Goal: Information Seeking & Learning: Learn about a topic

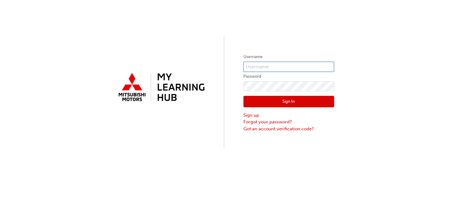
click at [251, 66] on input "text" at bounding box center [289, 67] width 91 height 10
type input "0005993391"
click at [255, 101] on button "Sign In" at bounding box center [289, 101] width 91 height 11
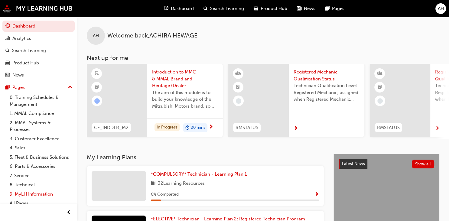
click at [44, 191] on link "9. MyLH Information" at bounding box center [40, 194] width 67 height 9
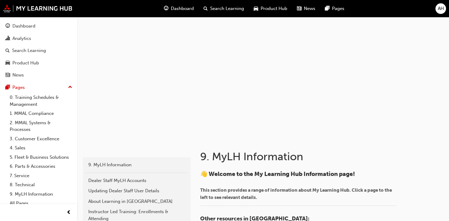
click at [442, 11] on span "AH" at bounding box center [441, 8] width 6 height 7
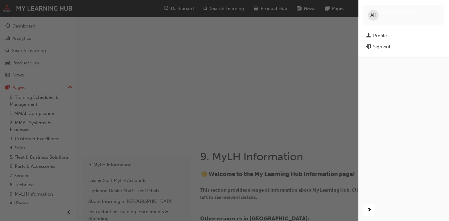
click at [376, 15] on span "AH" at bounding box center [374, 15] width 6 height 7
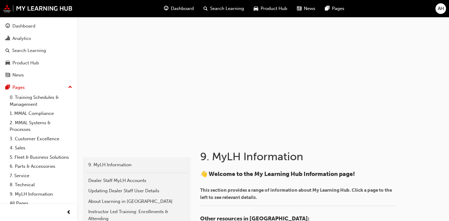
click at [440, 9] on span "AH" at bounding box center [441, 8] width 6 height 7
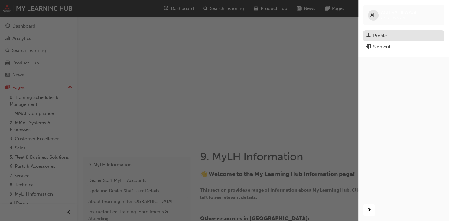
click at [376, 33] on div "Profile" at bounding box center [380, 35] width 14 height 7
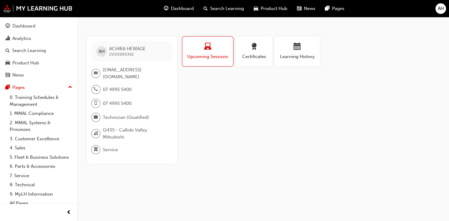
click at [189, 12] on div "Dashboard" at bounding box center [179, 8] width 40 height 12
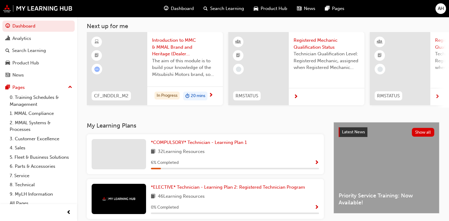
scroll to position [48, 0]
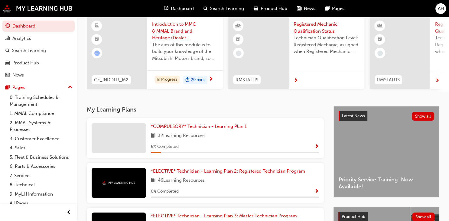
click at [317, 145] on span "Show Progress" at bounding box center [317, 146] width 5 height 5
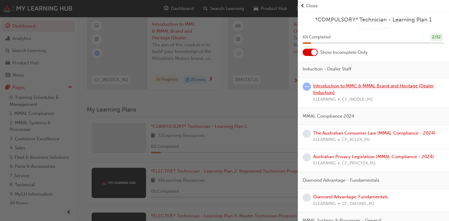
click at [325, 91] on link "Introduction to MMC & MMAL Brand and Heritage (Dealer Induction)" at bounding box center [373, 89] width 121 height 12
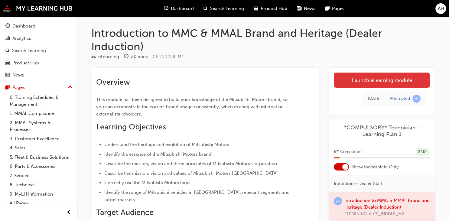
click at [352, 80] on link "Launch eLearning module" at bounding box center [382, 80] width 96 height 15
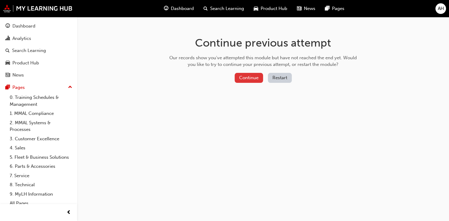
click at [243, 76] on button "Continue" at bounding box center [249, 78] width 28 height 10
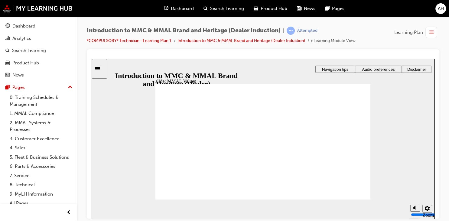
click at [103, 68] on icon "Sidebar Toggle" at bounding box center [99, 68] width 9 height 4
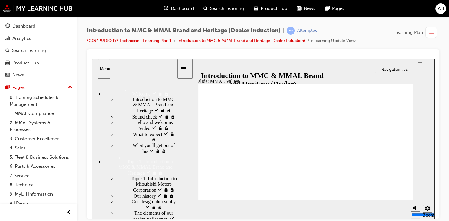
click at [103, 68] on div "Menu" at bounding box center [104, 68] width 8 height 5
click at [186, 66] on div "Sidebar Toggle" at bounding box center [185, 68] width 10 height 5
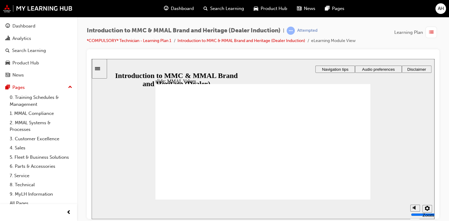
drag, startPoint x: 241, startPoint y: 163, endPoint x: 205, endPoint y: 152, distance: 37.4
drag, startPoint x: 185, startPoint y: 136, endPoint x: 248, endPoint y: 150, distance: 65.0
drag, startPoint x: 311, startPoint y: 136, endPoint x: 278, endPoint y: 149, distance: 35.1
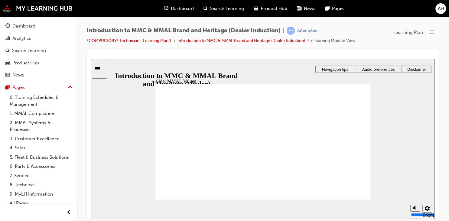
drag, startPoint x: 308, startPoint y: 136, endPoint x: 310, endPoint y: 150, distance: 14.0
drag, startPoint x: 216, startPoint y: 137, endPoint x: 183, endPoint y: 150, distance: 35.4
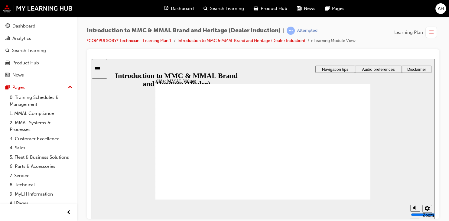
drag, startPoint x: 312, startPoint y: 137, endPoint x: 214, endPoint y: 152, distance: 99.7
drag, startPoint x: 245, startPoint y: 137, endPoint x: 312, endPoint y: 151, distance: 68.5
drag, startPoint x: 280, startPoint y: 134, endPoint x: 214, endPoint y: 148, distance: 66.7
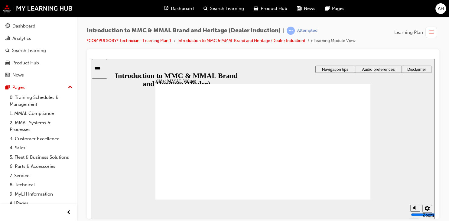
drag, startPoint x: 314, startPoint y: 135, endPoint x: 343, endPoint y: 148, distance: 31.8
drag, startPoint x: 344, startPoint y: 136, endPoint x: 279, endPoint y: 147, distance: 66.2
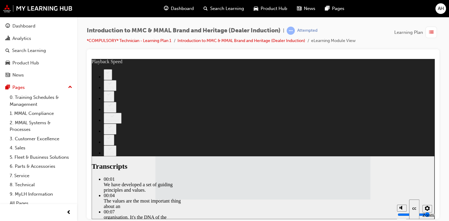
type input "120"
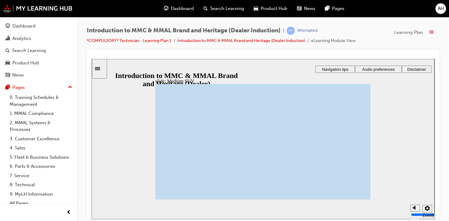
drag, startPoint x: 230, startPoint y: 173, endPoint x: 222, endPoint y: 171, distance: 8.1
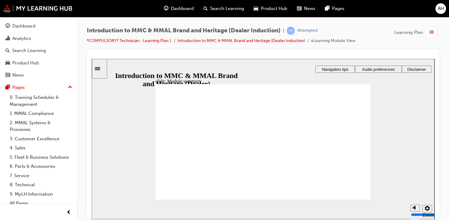
checkbox input "true"
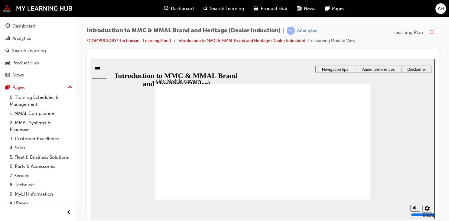
checkbox input "true"
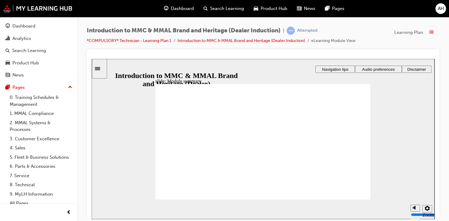
checkbox input "true"
drag, startPoint x: 355, startPoint y: 196, endPoint x: 311, endPoint y: 156, distance: 59.1
radio input "true"
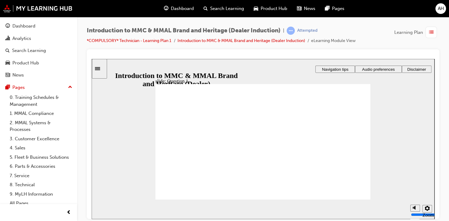
radio input "true"
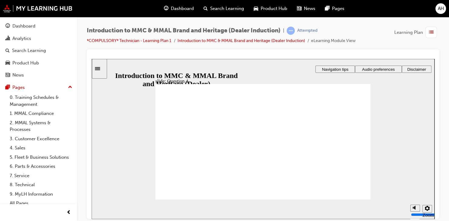
radio input "true"
checkbox input "true"
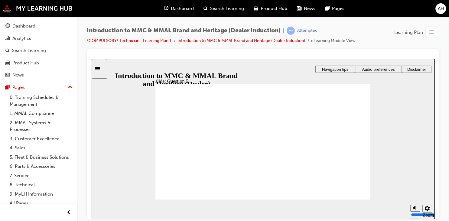
checkbox input "true"
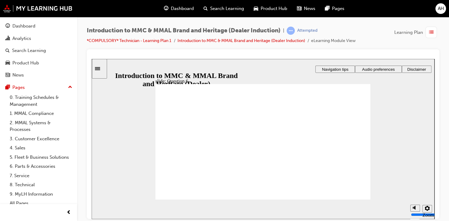
radio input "true"
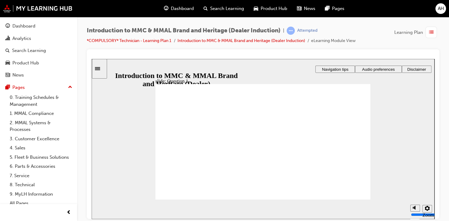
radio input "true"
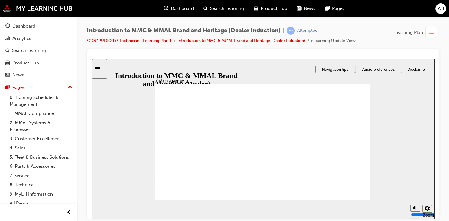
radio input "true"
checkbox input "true"
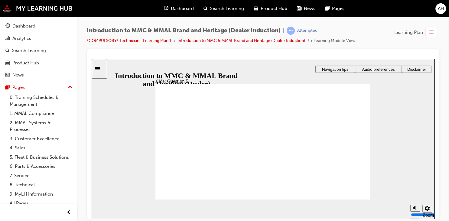
checkbox input "true"
radio input "true"
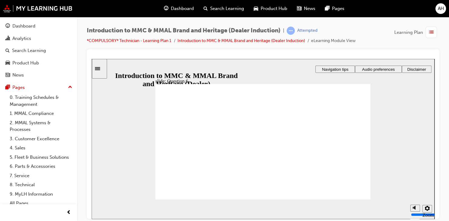
click at [188, 172] on span "Your quiz results: 83% Your score: Sorry, you didn't get all the questions righ…" at bounding box center [262, 205] width 215 height 242
drag, startPoint x: 331, startPoint y: 195, endPoint x: 149, endPoint y: 141, distance: 189.8
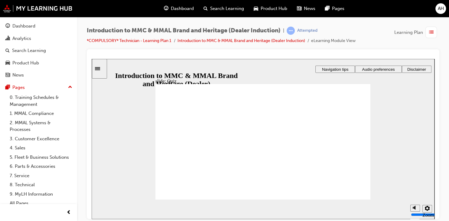
click at [100, 67] on icon "Sidebar Toggle" at bounding box center [97, 68] width 5 height 3
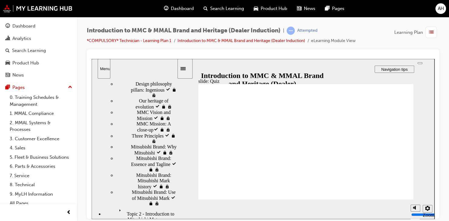
scroll to position [164, 0]
drag, startPoint x: 175, startPoint y: 104, endPoint x: 178, endPoint y: 156, distance: 52.7
click at [178, 156] on div "slide: Quiz Rectangle 1 Rectangle 3 Introduction to MMC & MMAL Brand and Herita…" at bounding box center [263, 139] width 343 height 160
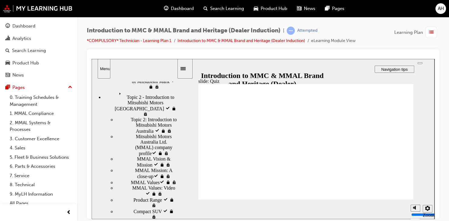
scroll to position [283, 0]
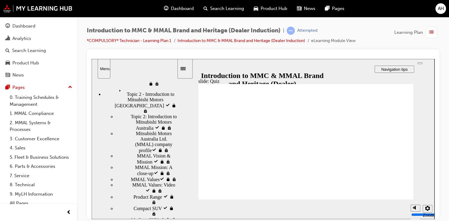
drag, startPoint x: 174, startPoint y: 157, endPoint x: 178, endPoint y: 196, distance: 39.0
click at [178, 196] on div "slide: Quiz Rectangle 1 Rectangle 3 Introduction to MMC & MMAL Brand and Herita…" at bounding box center [263, 139] width 343 height 160
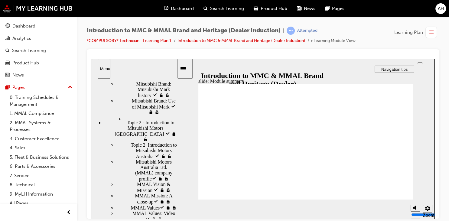
scroll to position [250, 0]
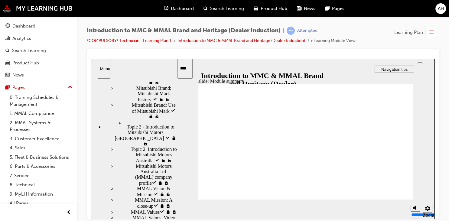
drag, startPoint x: 174, startPoint y: 188, endPoint x: 173, endPoint y: 179, distance: 9.8
click at [173, 179] on div "Welcome Welcome Introduction to MMC & MMAL Brand and Heritage visited Introduct…" at bounding box center [134, 148] width 85 height 140
click at [143, 85] on div "Mitsubishi Brand: Essence and Tagline visited Mitsubishi Brand: Essence and Tag…" at bounding box center [146, 76] width 61 height 17
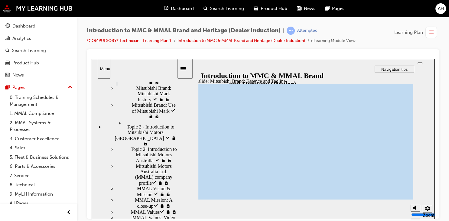
click at [150, 119] on span "Mitsubishi Brand: Use of Mitsubishi Mark visited" at bounding box center [154, 110] width 45 height 16
click at [158, 136] on span "Topic 2 - Introduction to Mitsubishi Motors Australia visited" at bounding box center [147, 127] width 60 height 16
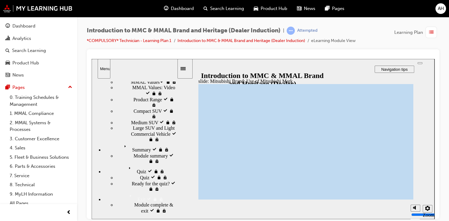
scroll to position [392, 0]
drag, startPoint x: 176, startPoint y: 162, endPoint x: 176, endPoint y: 197, distance: 35.7
click at [176, 114] on div "sidebar" at bounding box center [134, 98] width 85 height 32
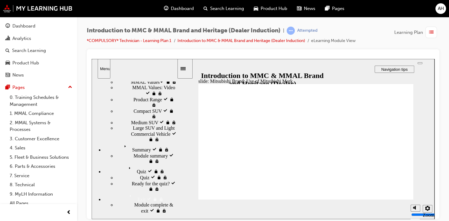
click at [155, 108] on div "Product Range visited Product Range" at bounding box center [146, 101] width 61 height 11
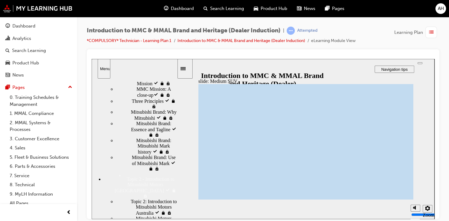
drag, startPoint x: 175, startPoint y: 172, endPoint x: 175, endPoint y: 195, distance: 23.0
click at [175, 135] on div "sidebar" at bounding box center [134, 108] width 85 height 53
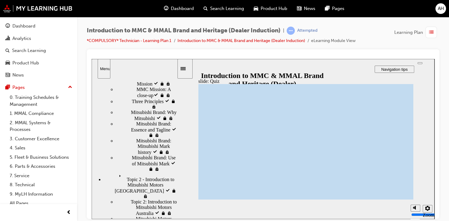
scroll to position [73, 0]
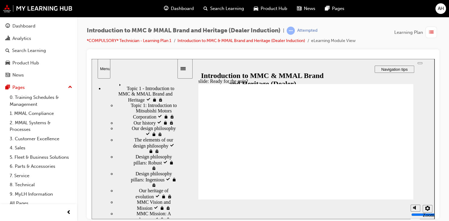
radio input "true"
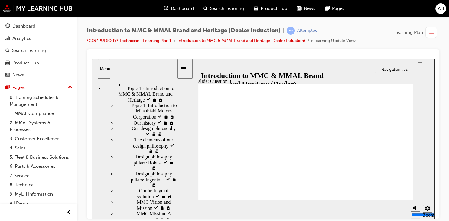
radio input "true"
checkbox input "true"
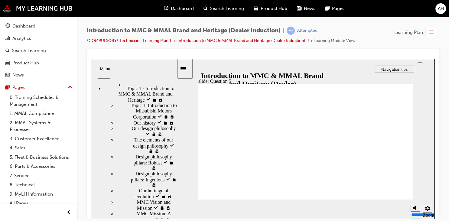
checkbox input "true"
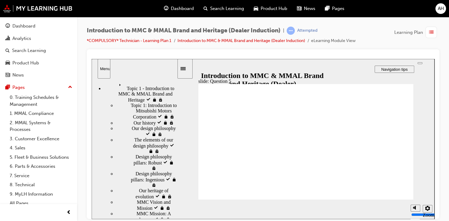
radio input "true"
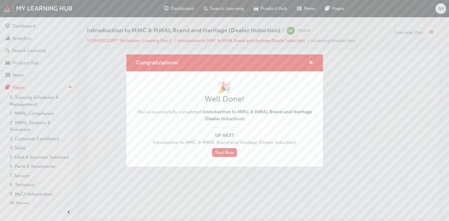
scroll to position [0, 0]
click at [224, 150] on link "Start Now" at bounding box center [224, 152] width 25 height 9
click at [311, 64] on span "cross-icon" at bounding box center [311, 62] width 5 height 5
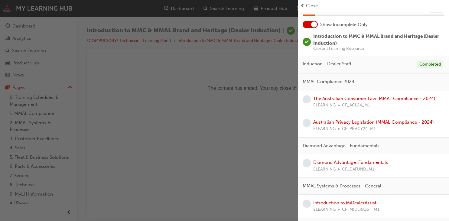
scroll to position [25, 0]
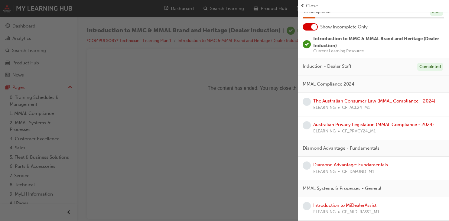
click at [406, 100] on link "The Australian Consumer Law (MMAL Compliance - 2024)" at bounding box center [374, 100] width 122 height 5
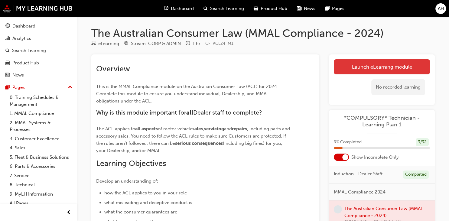
click at [383, 69] on link "Launch eLearning module" at bounding box center [382, 66] width 96 height 15
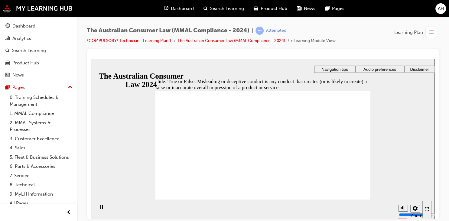
radio input "true"
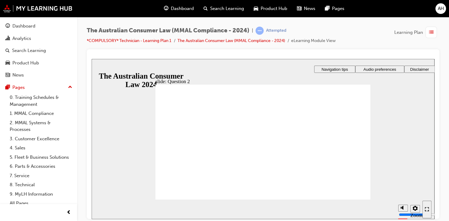
radio input "true"
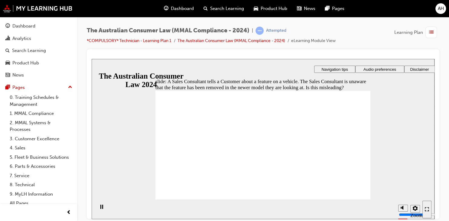
radio input "true"
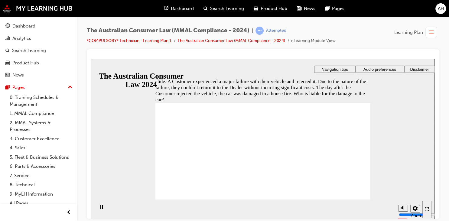
radio input "true"
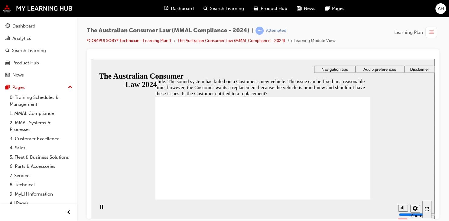
radio input "false"
radio input "true"
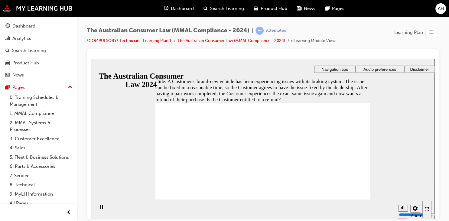
radio input "false"
radio input "true"
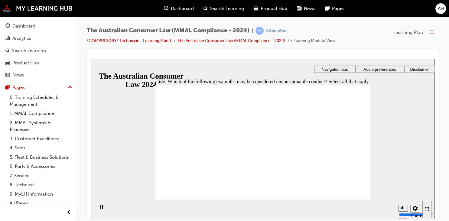
checkbox input "true"
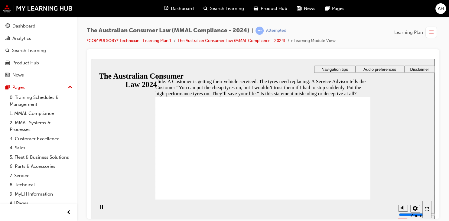
radio input "true"
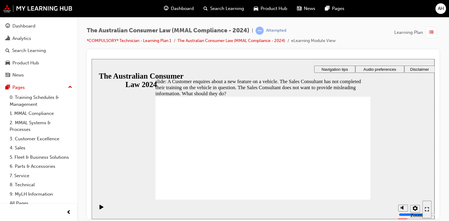
radio input "true"
checkbox input "true"
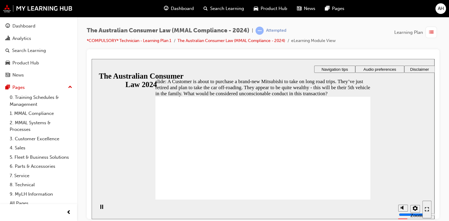
checkbox input "true"
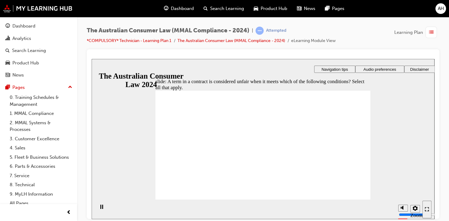
checkbox input "true"
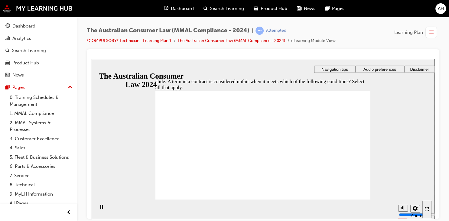
checkbox input "true"
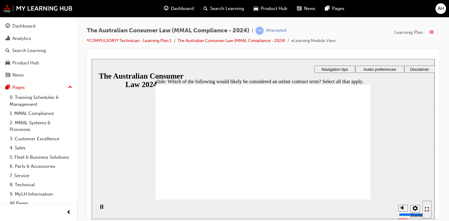
radio input "true"
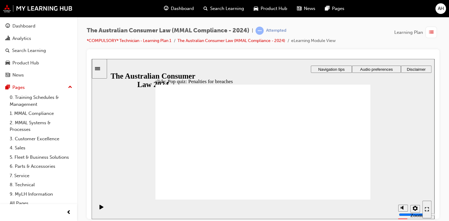
radio input "true"
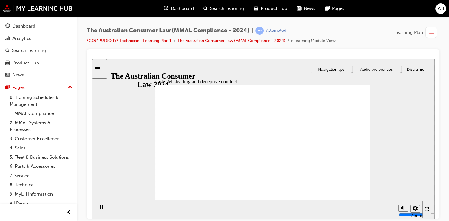
drag, startPoint x: 273, startPoint y: 126, endPoint x: 339, endPoint y: 176, distance: 83.4
drag, startPoint x: 262, startPoint y: 127, endPoint x: 218, endPoint y: 167, distance: 59.1
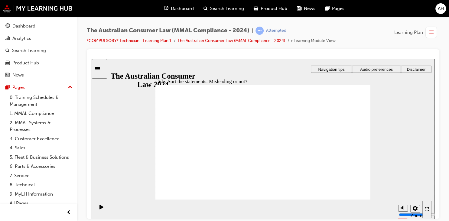
drag, startPoint x: 218, startPoint y: 167, endPoint x: 299, endPoint y: 168, distance: 80.8
drag, startPoint x: 274, startPoint y: 124, endPoint x: 232, endPoint y: 165, distance: 58.8
drag, startPoint x: 251, startPoint y: 131, endPoint x: 291, endPoint y: 167, distance: 53.1
drag, startPoint x: 279, startPoint y: 118, endPoint x: 216, endPoint y: 165, distance: 78.4
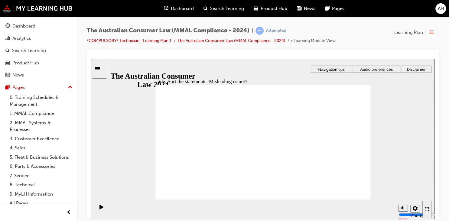
drag, startPoint x: 276, startPoint y: 126, endPoint x: 304, endPoint y: 163, distance: 46.9
drag, startPoint x: 304, startPoint y: 163, endPoint x: 238, endPoint y: 164, distance: 66.3
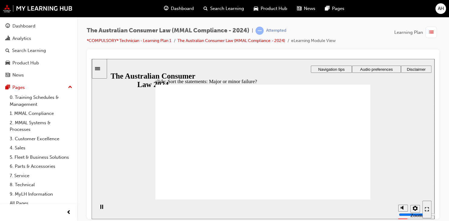
drag, startPoint x: 267, startPoint y: 123, endPoint x: 327, endPoint y: 162, distance: 71.9
drag, startPoint x: 267, startPoint y: 123, endPoint x: 214, endPoint y: 168, distance: 70.0
drag, startPoint x: 264, startPoint y: 123, endPoint x: 327, endPoint y: 163, distance: 73.8
drag, startPoint x: 263, startPoint y: 122, endPoint x: 206, endPoint y: 162, distance: 69.1
drag, startPoint x: 250, startPoint y: 118, endPoint x: 201, endPoint y: 168, distance: 69.7
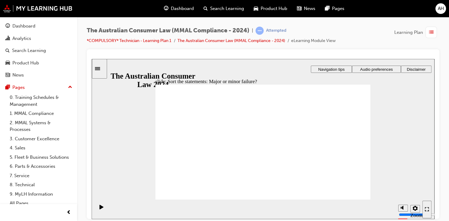
drag, startPoint x: 270, startPoint y: 127, endPoint x: 329, endPoint y: 172, distance: 74.2
drag, startPoint x: 316, startPoint y: 162, endPoint x: 197, endPoint y: 156, distance: 119.6
drag, startPoint x: 265, startPoint y: 111, endPoint x: 206, endPoint y: 149, distance: 70.6
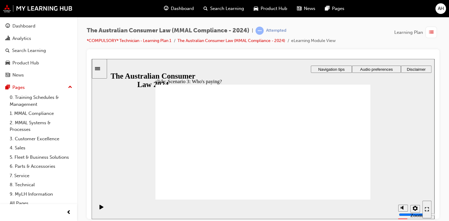
drag, startPoint x: 330, startPoint y: 189, endPoint x: 329, endPoint y: 193, distance: 4.6
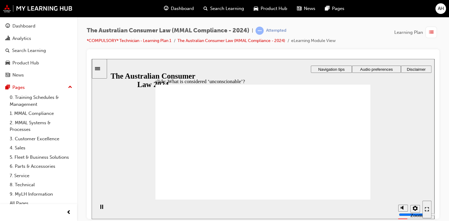
drag, startPoint x: 266, startPoint y: 119, endPoint x: 214, endPoint y: 152, distance: 61.1
drag, startPoint x: 264, startPoint y: 124, endPoint x: 216, endPoint y: 155, distance: 57.4
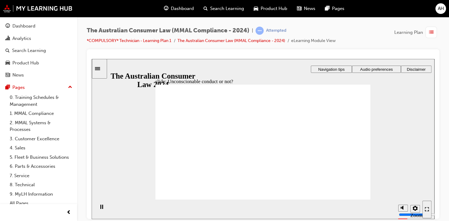
drag, startPoint x: 261, startPoint y: 115, endPoint x: 214, endPoint y: 148, distance: 57.3
drag, startPoint x: 209, startPoint y: 162, endPoint x: 319, endPoint y: 165, distance: 110.2
drag, startPoint x: 260, startPoint y: 118, endPoint x: 204, endPoint y: 149, distance: 64.3
drag, startPoint x: 265, startPoint y: 117, endPoint x: 207, endPoint y: 159, distance: 71.5
drag, startPoint x: 257, startPoint y: 120, endPoint x: 203, endPoint y: 147, distance: 61.0
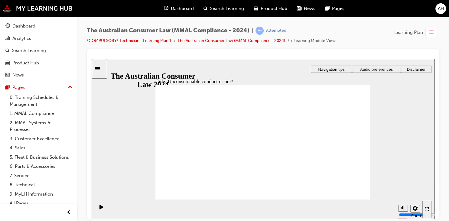
drag, startPoint x: 265, startPoint y: 119, endPoint x: 323, endPoint y: 155, distance: 67.8
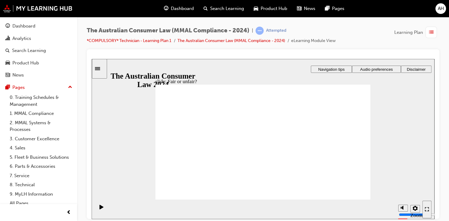
drag, startPoint x: 264, startPoint y: 112, endPoint x: 331, endPoint y: 149, distance: 76.8
drag, startPoint x: 265, startPoint y: 121, endPoint x: 209, endPoint y: 148, distance: 62.8
drag, startPoint x: 270, startPoint y: 125, endPoint x: 331, endPoint y: 156, distance: 68.6
drag, startPoint x: 284, startPoint y: 139, endPoint x: 338, endPoint y: 159, distance: 57.9
drag, startPoint x: 258, startPoint y: 118, endPoint x: 328, endPoint y: 156, distance: 79.7
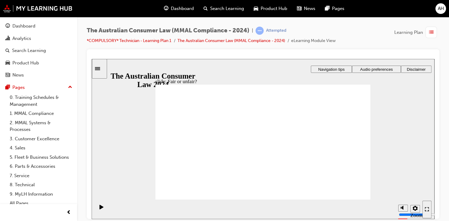
drag, startPoint x: 266, startPoint y: 111, endPoint x: 334, endPoint y: 147, distance: 76.6
drag, startPoint x: 333, startPoint y: 151, endPoint x: 211, endPoint y: 142, distance: 122.5
drag, startPoint x: 259, startPoint y: 110, endPoint x: 330, endPoint y: 147, distance: 80.6
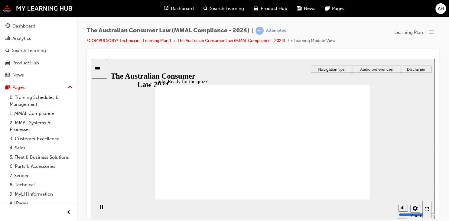
radio input "true"
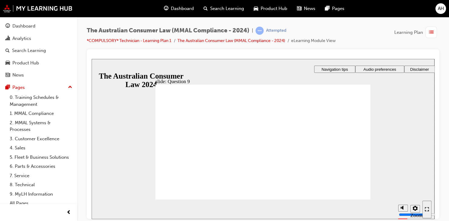
checkbox input "true"
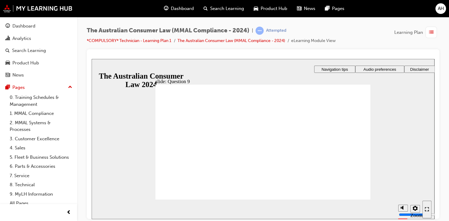
checkbox input "true"
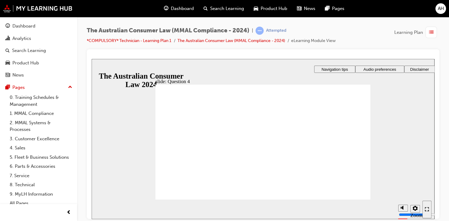
checkbox input "true"
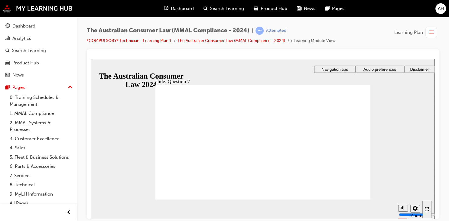
checkbox input "true"
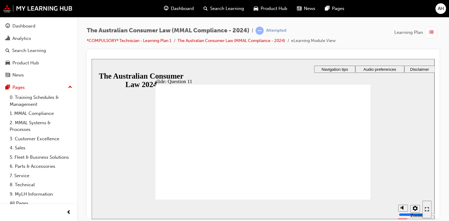
radio input "false"
radio input "true"
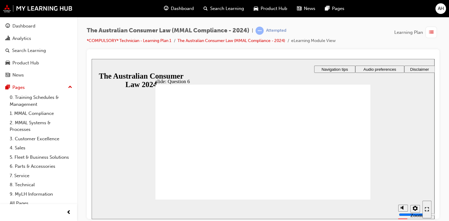
radio input "false"
radio input "true"
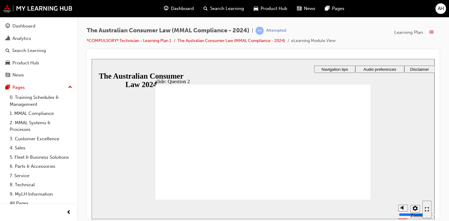
radio input "true"
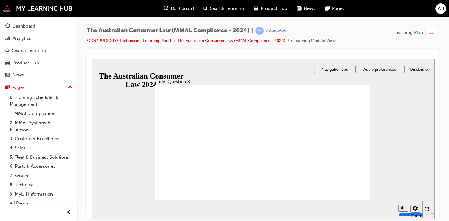
checkbox input "true"
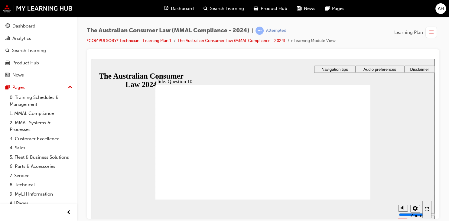
checkbox input "true"
checkbox input "false"
checkbox input "true"
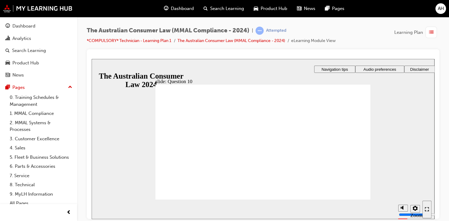
radio input "true"
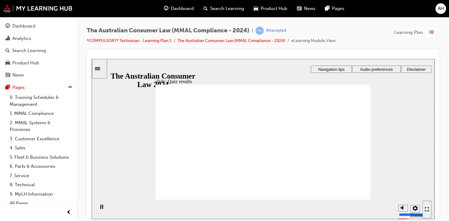
checkbox input "true"
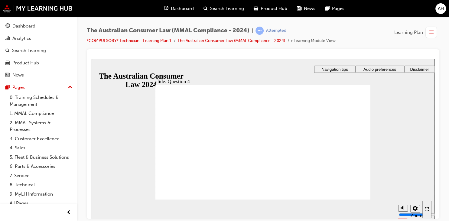
checkbox input "true"
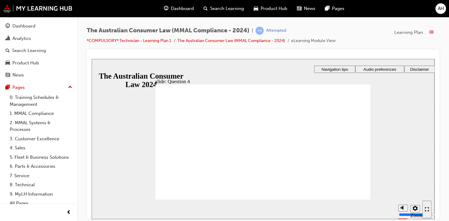
radio input "true"
checkbox input "true"
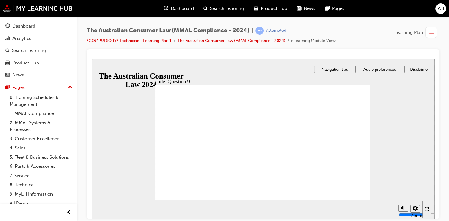
checkbox input "true"
radio input "true"
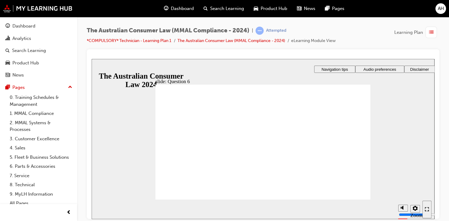
checkbox input "true"
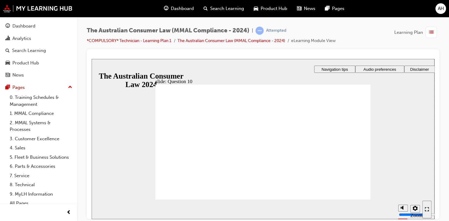
checkbox input "true"
checkbox input "false"
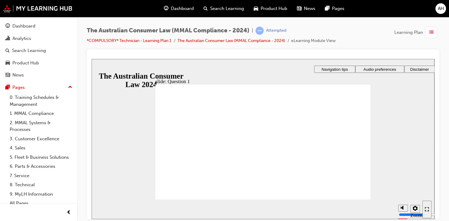
radio input "true"
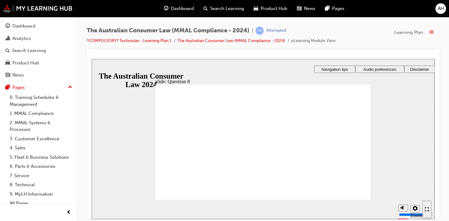
checkbox input "true"
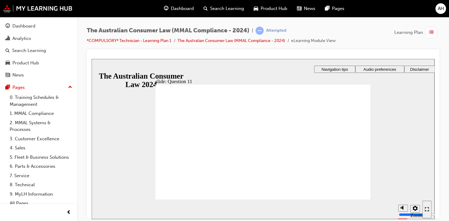
radio input "true"
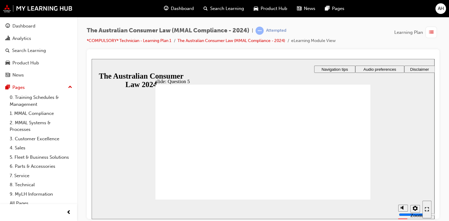
radio input "true"
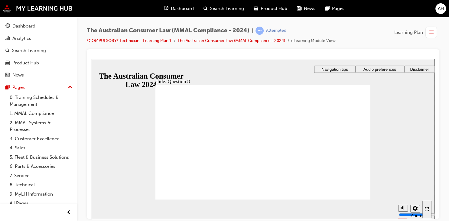
checkbox input "true"
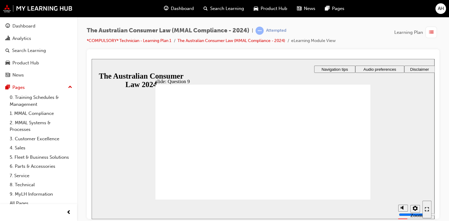
radio input "true"
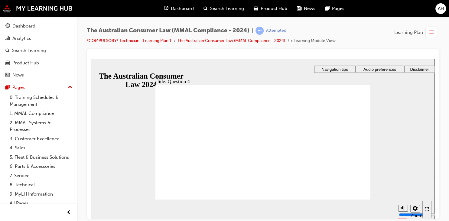
checkbox input "true"
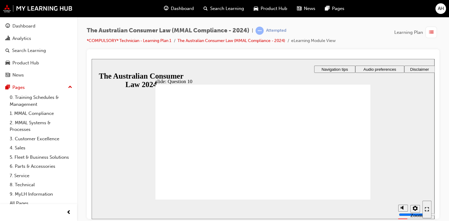
checkbox input "true"
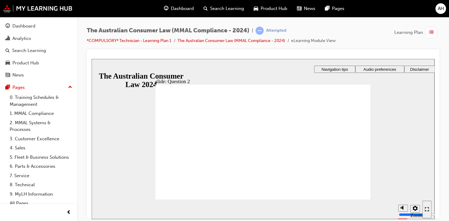
radio input "true"
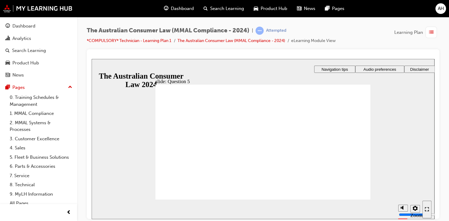
radio input "true"
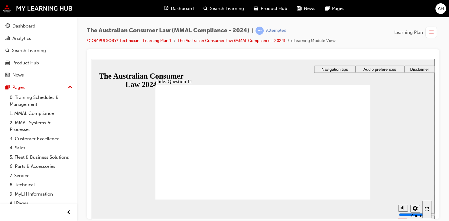
checkbox input "true"
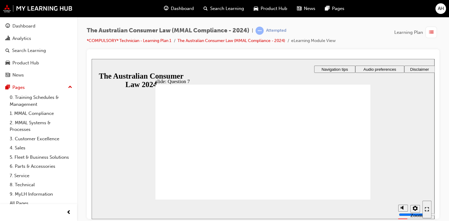
checkbox input "true"
radio input "true"
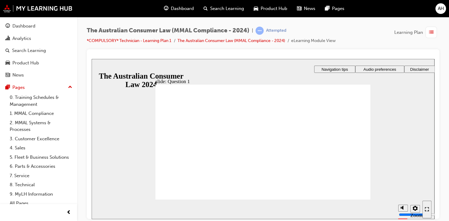
checkbox input "true"
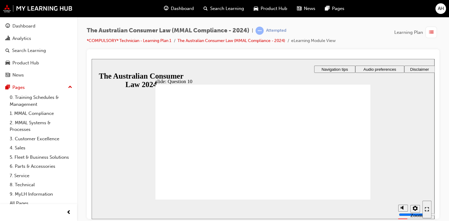
checkbox input "true"
radio input "true"
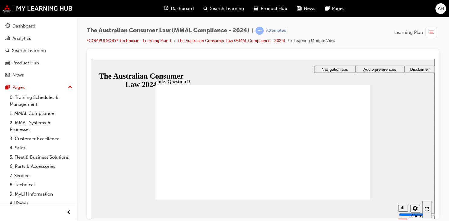
checkbox input "true"
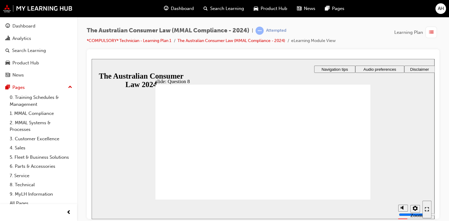
radio input "true"
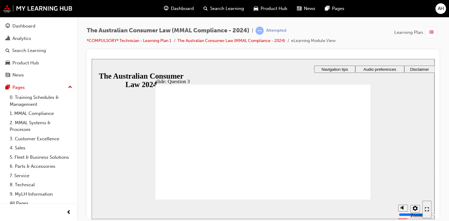
checkbox input "true"
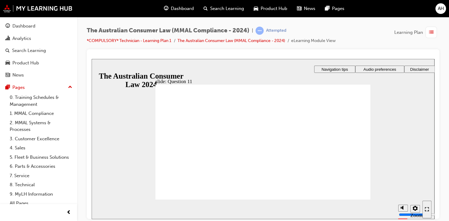
checkbox input "true"
radio input "true"
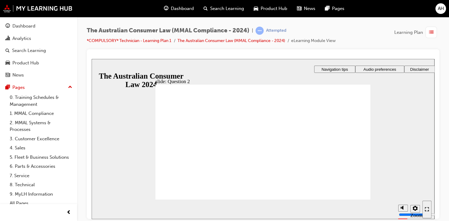
radio input "true"
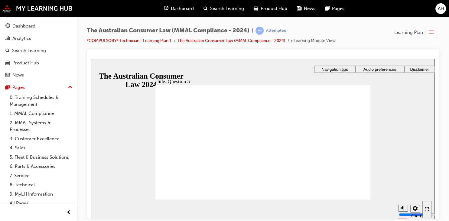
checkbox input "true"
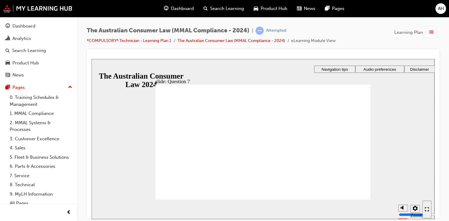
checkbox input "true"
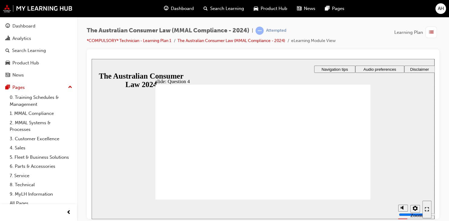
radio input "true"
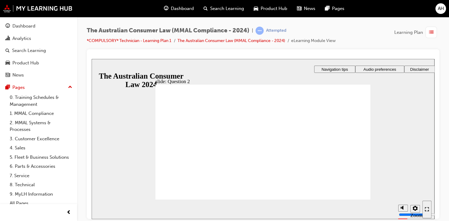
radio input "true"
checkbox input "true"
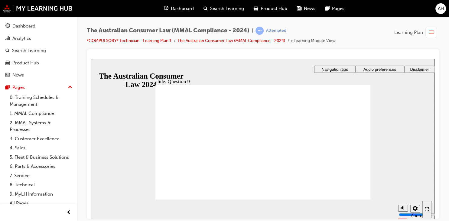
checkbox input "true"
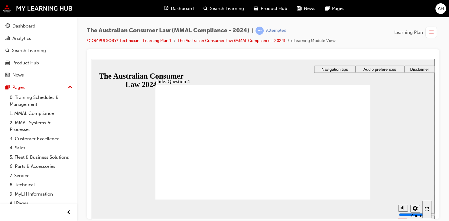
checkbox input "true"
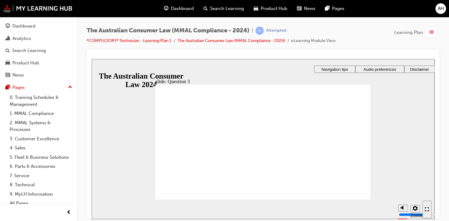
radio input "true"
checkbox input "true"
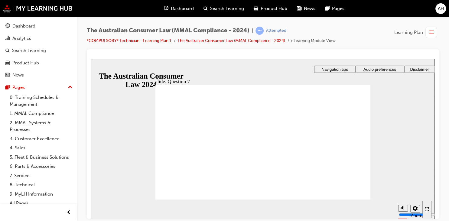
checkbox input "true"
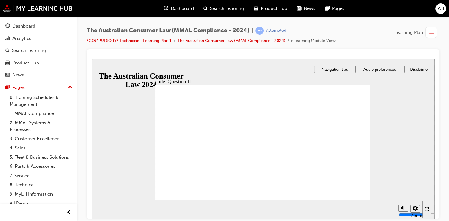
checkbox input "true"
radio input "true"
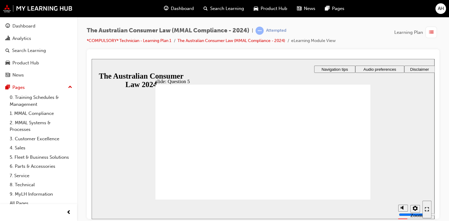
radio input "true"
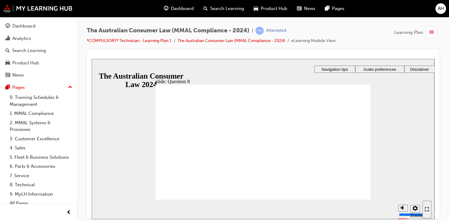
checkbox input "true"
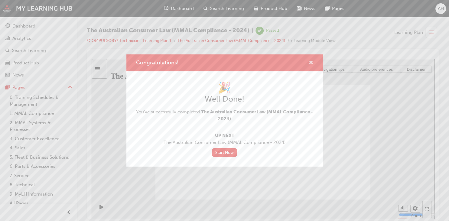
click at [312, 64] on span "cross-icon" at bounding box center [311, 62] width 5 height 5
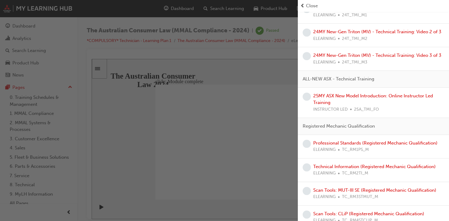
scroll to position [298, 0]
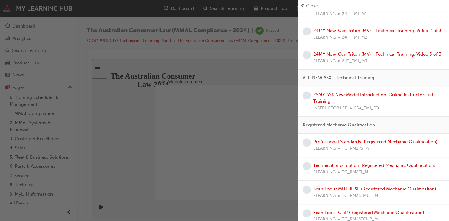
click at [317, 97] on div "25MY ASX New Model Introduction: Online Instructor Led Training INSTRUCTOR LED …" at bounding box center [378, 101] width 131 height 21
click at [323, 95] on link "25MY ASX New Model Introduction: Online Instructor Led Training" at bounding box center [373, 98] width 120 height 12
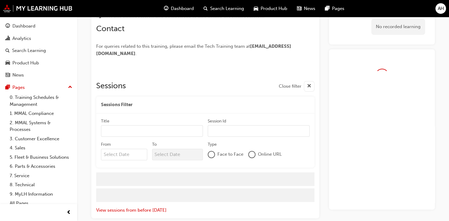
scroll to position [259, 0]
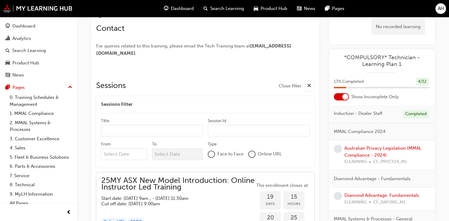
click at [253, 155] on div at bounding box center [252, 154] width 6 height 6
click at [253, 155] on div at bounding box center [252, 155] width 6 height 6
click at [191, 132] on input "Title" at bounding box center [152, 130] width 102 height 11
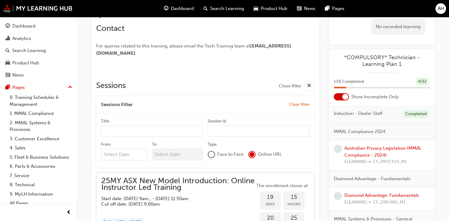
click at [191, 132] on input "Title" at bounding box center [152, 130] width 102 height 11
click at [220, 131] on input "Session Id" at bounding box center [259, 130] width 102 height 11
click at [172, 128] on input "Title" at bounding box center [152, 130] width 102 height 11
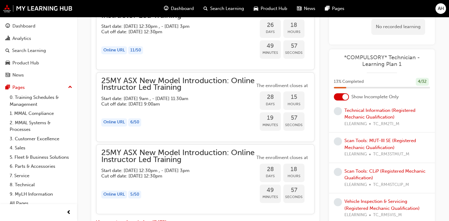
scroll to position [835, 0]
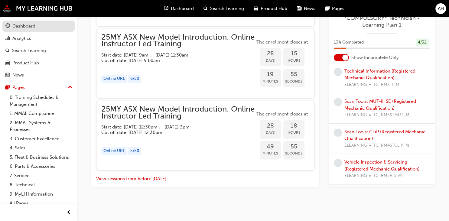
click at [19, 26] on div "Dashboard" at bounding box center [23, 26] width 23 height 7
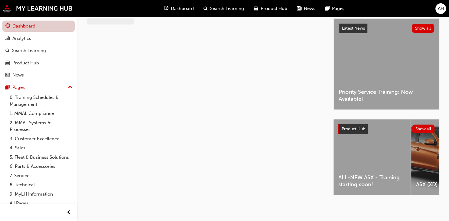
scroll to position [8, 0]
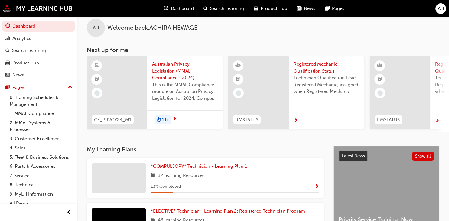
click at [305, 91] on span "Technician Qualification Level: Registered Mechanic, assigned when Registered M…" at bounding box center [327, 84] width 66 height 21
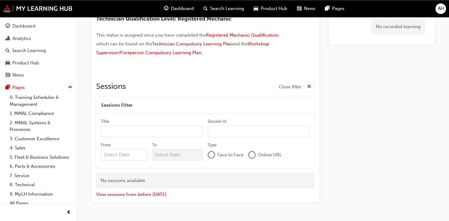
scroll to position [48, 0]
click at [23, 28] on div "Dashboard" at bounding box center [23, 26] width 23 height 7
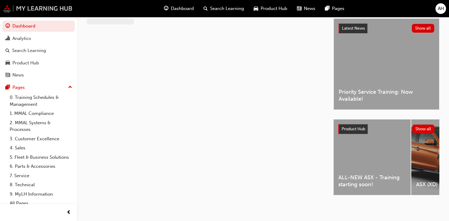
click at [39, 9] on img at bounding box center [38, 9] width 70 height 8
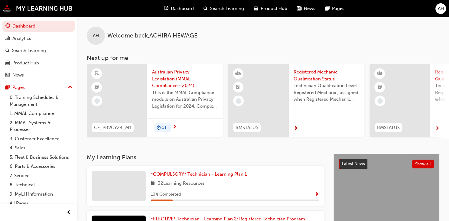
click at [441, 9] on span "AH" at bounding box center [441, 8] width 6 height 7
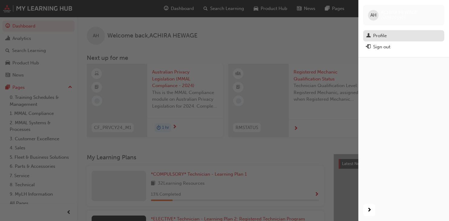
click at [377, 36] on div "Profile" at bounding box center [380, 35] width 14 height 7
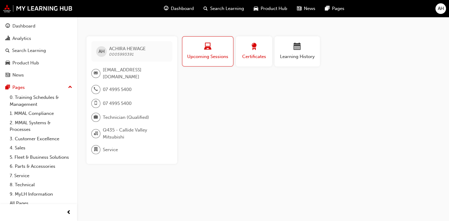
click at [250, 58] on span "Certificates" at bounding box center [253, 56] width 27 height 7
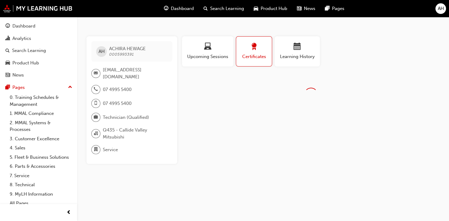
click at [251, 49] on span "award-icon" at bounding box center [253, 47] width 7 height 8
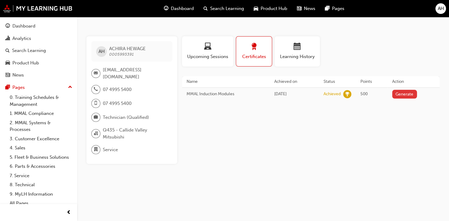
click at [400, 93] on button "Generate" at bounding box center [404, 94] width 25 height 9
click at [399, 94] on link "Download PDF" at bounding box center [403, 93] width 28 height 5
click at [237, 120] on div "Profile Upcoming Sessions Certificates Learning History AH ACHIRA HEWAGE 000599…" at bounding box center [311, 100] width 258 height 128
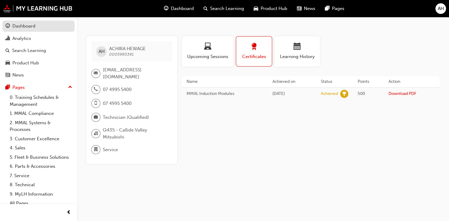
click at [27, 28] on div "Dashboard" at bounding box center [23, 26] width 23 height 7
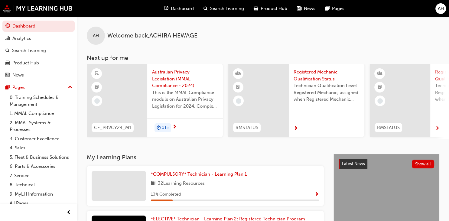
click at [436, 127] on span "next-icon" at bounding box center [437, 128] width 5 height 5
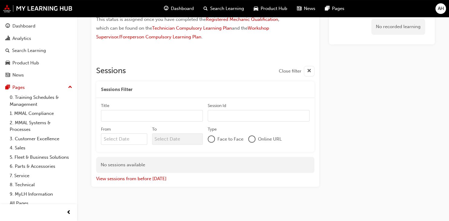
scroll to position [64, 0]
click at [19, 38] on div "Analytics" at bounding box center [21, 38] width 19 height 7
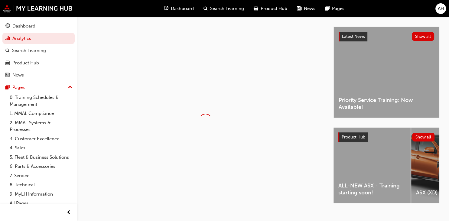
click at [104, 83] on div at bounding box center [205, 121] width 237 height 188
click at [30, 21] on link "Dashboard" at bounding box center [38, 26] width 72 height 11
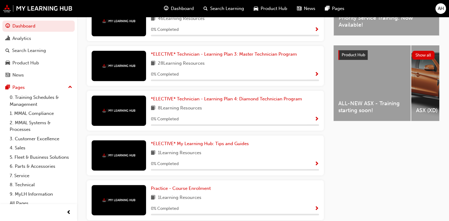
scroll to position [42, 0]
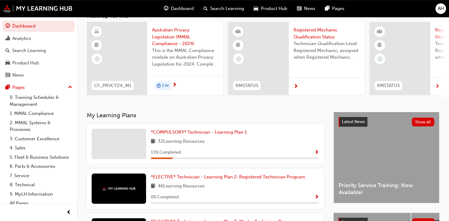
click at [404, 159] on div "Latest News Show all Priority Service Training: Now Available!" at bounding box center [386, 157] width 105 height 91
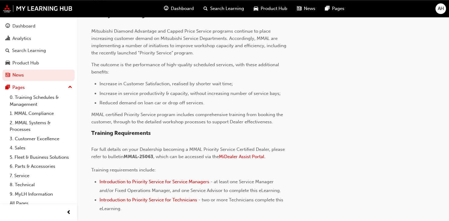
scroll to position [215, 0]
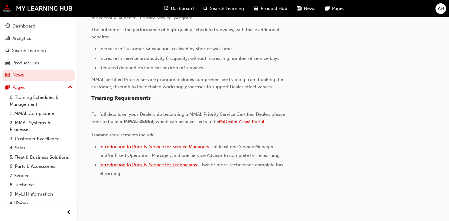
click at [156, 165] on span "Introduction to Priority Service for Technicians" at bounding box center [149, 164] width 98 height 5
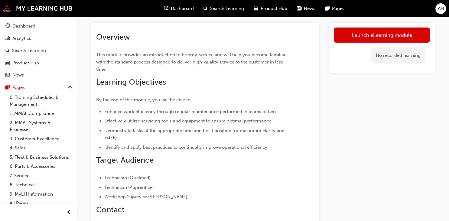
scroll to position [16, 0]
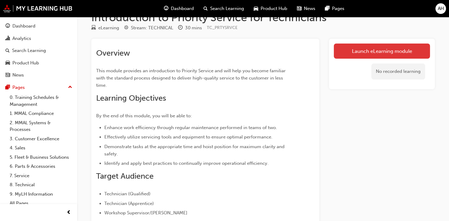
click at [374, 48] on link "Launch eLearning module" at bounding box center [382, 51] width 96 height 15
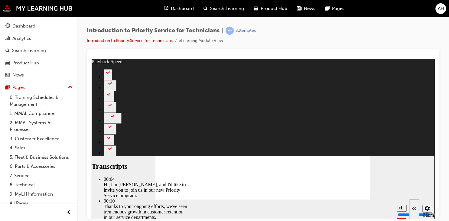
type input "3"
type input "127"
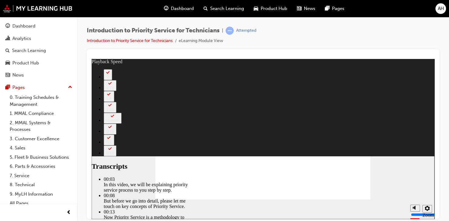
type input "118"
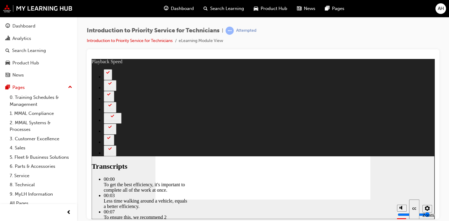
type input "219"
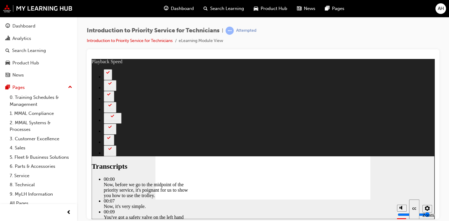
type input "9"
type input "67"
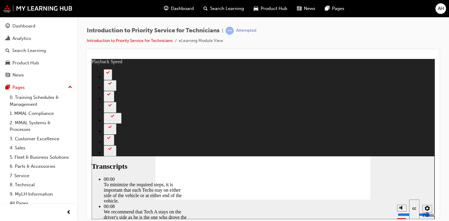
type input "4"
type input "308"
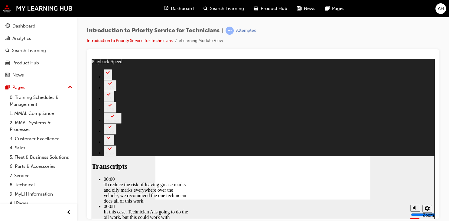
type input "511"
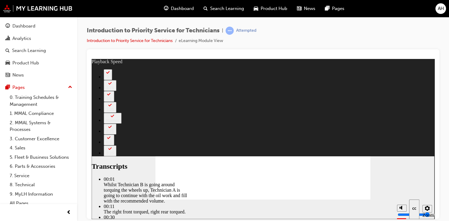
click at [100, 69] on icon "Sidebar Toggle" at bounding box center [97, 68] width 5 height 3
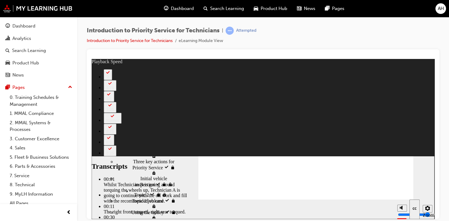
drag, startPoint x: 175, startPoint y: 130, endPoint x: 175, endPoint y: 107, distance: 23.3
click at [175, 107] on div "sidebar" at bounding box center [134, 120] width 85 height 76
type input "406"
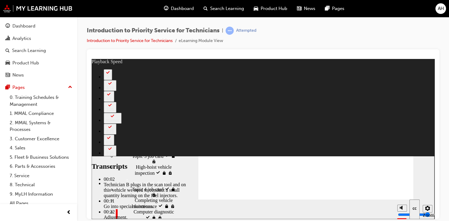
scroll to position [97, 0]
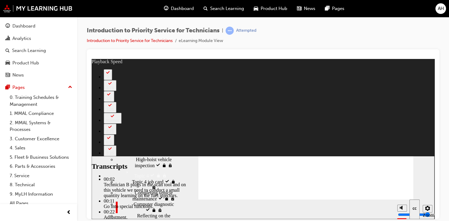
drag, startPoint x: 175, startPoint y: 145, endPoint x: 178, endPoint y: 214, distance: 68.7
click at [178, 214] on div "slide: Computer diagnostic Rectangle 2 Rectangle Transcripts 00:02 : Technician…" at bounding box center [263, 139] width 343 height 160
type input "44"
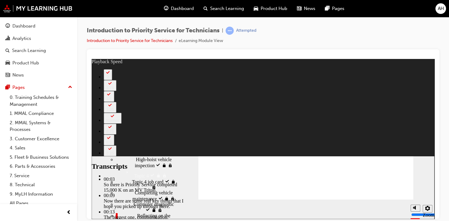
type input "125"
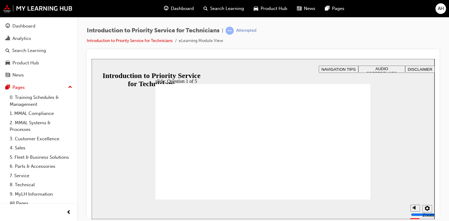
radio input "true"
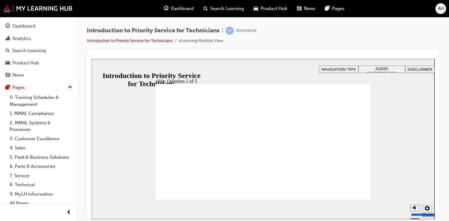
checkbox input "true"
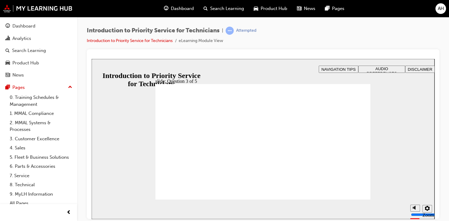
checkbox input "true"
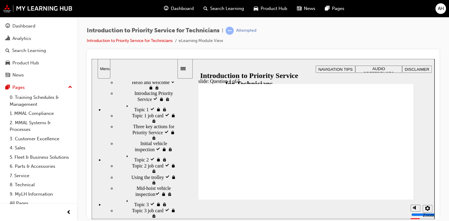
drag, startPoint x: 343, startPoint y: 122, endPoint x: 244, endPoint y: 149, distance: 102.2
drag, startPoint x: 223, startPoint y: 159, endPoint x: 352, endPoint y: 134, distance: 131.6
drag, startPoint x: 256, startPoint y: 175, endPoint x: 212, endPoint y: 147, distance: 51.8
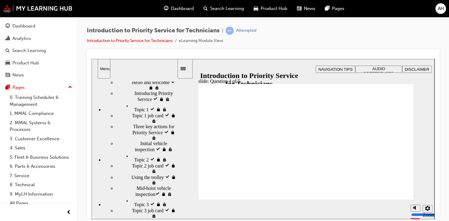
drag, startPoint x: 301, startPoint y: 168, endPoint x: 261, endPoint y: 140, distance: 48.0
drag, startPoint x: 342, startPoint y: 168, endPoint x: 300, endPoint y: 140, distance: 49.8
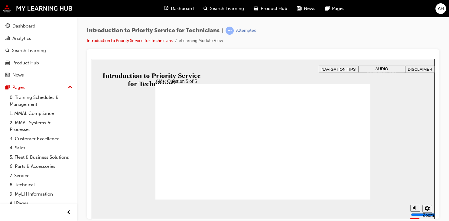
checkbox input "true"
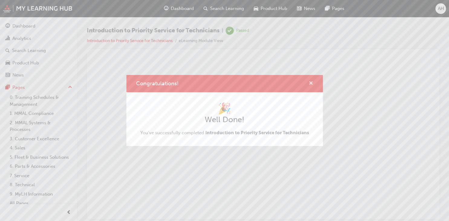
click at [311, 83] on span "cross-icon" at bounding box center [311, 83] width 5 height 5
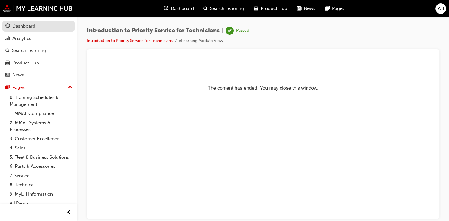
click at [36, 25] on div "Dashboard" at bounding box center [38, 26] width 66 height 8
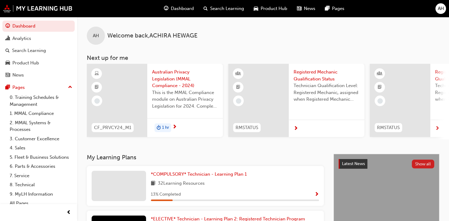
click at [419, 164] on button "Show all" at bounding box center [423, 164] width 23 height 9
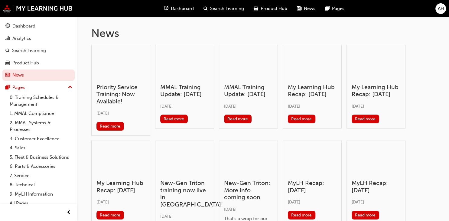
scroll to position [34, 0]
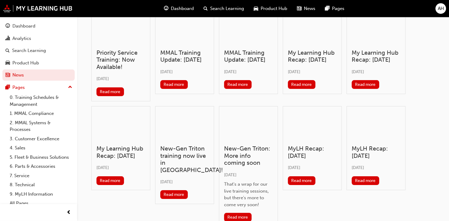
click at [181, 163] on h3 "New-Gen Triton training now live in MyLH!" at bounding box center [184, 159] width 49 height 28
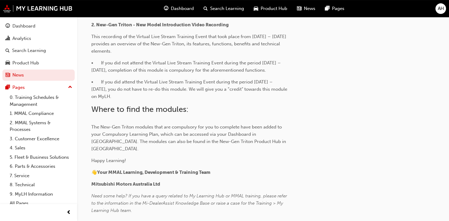
scroll to position [415, 0]
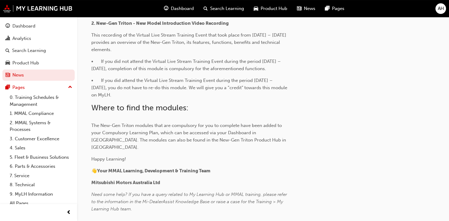
click at [440, 11] on span "AH" at bounding box center [441, 8] width 6 height 7
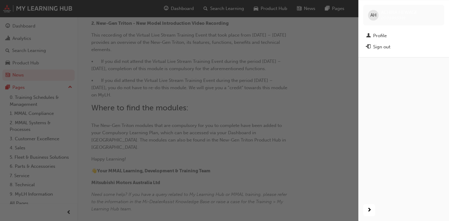
scroll to position [61, 0]
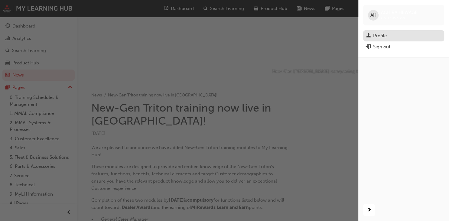
click at [385, 34] on div "Profile" at bounding box center [380, 35] width 14 height 7
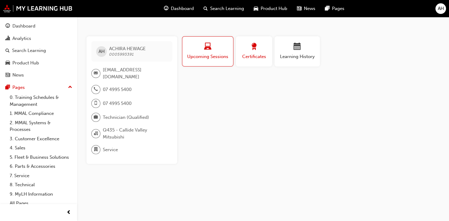
click at [258, 56] on span "Certificates" at bounding box center [253, 56] width 27 height 7
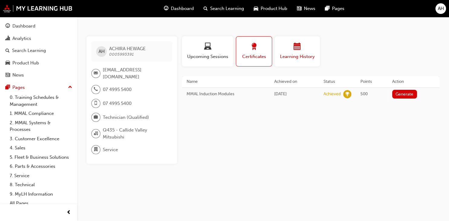
click at [286, 54] on span "Learning History" at bounding box center [297, 56] width 36 height 7
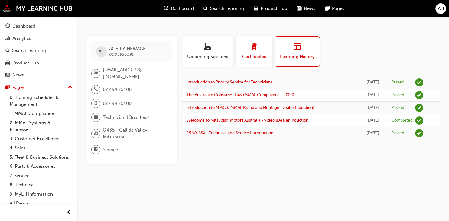
click at [254, 55] on span "Certificates" at bounding box center [253, 56] width 27 height 7
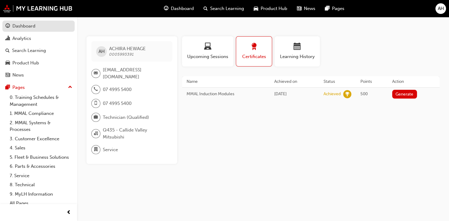
click at [38, 29] on div "Dashboard" at bounding box center [38, 26] width 66 height 8
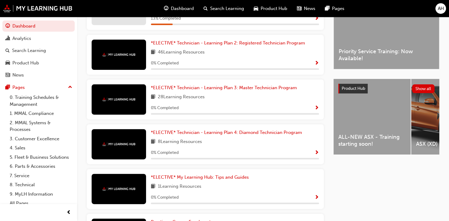
scroll to position [175, 0]
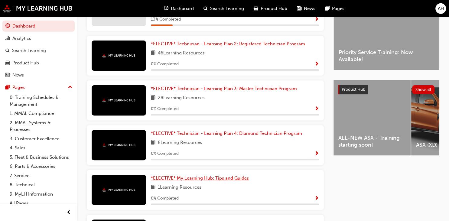
click at [231, 178] on span "*ELECTIVE* My Learning Hub: Tips and Guides" at bounding box center [200, 177] width 98 height 5
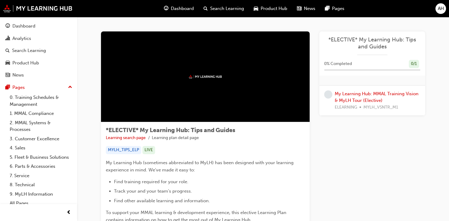
click at [345, 152] on div "Learning Plan *ELECTIVE* My Learning Hub: Tips and Guides 0 % Completed 0 / 1 M…" at bounding box center [372, 137] width 106 height 213
click at [225, 74] on div at bounding box center [205, 76] width 209 height 91
click at [370, 95] on link "My Learning Hub: MMAL Training Vision & MyLH Tour (Elective)" at bounding box center [377, 97] width 84 height 12
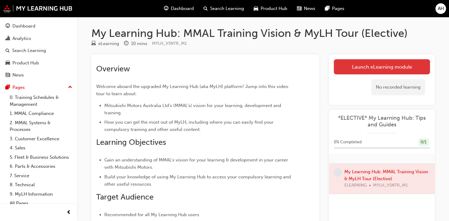
click at [363, 68] on link "Launch eLearning module" at bounding box center [382, 66] width 96 height 15
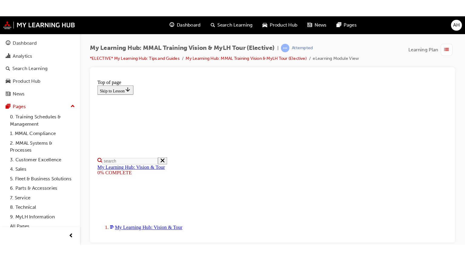
scroll to position [121, 0]
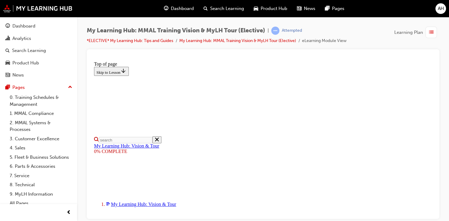
drag, startPoint x: 426, startPoint y: 203, endPoint x: 391, endPoint y: 204, distance: 34.8
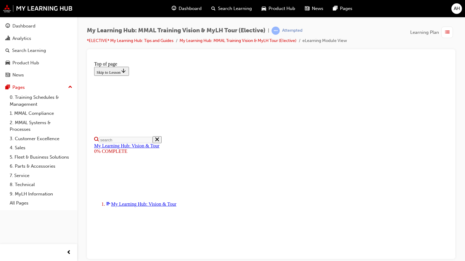
scroll to position [96, 0]
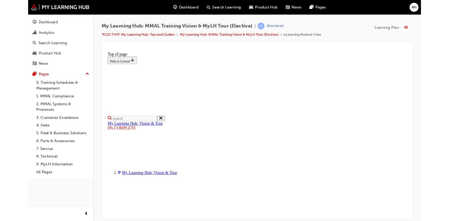
scroll to position [96, 0]
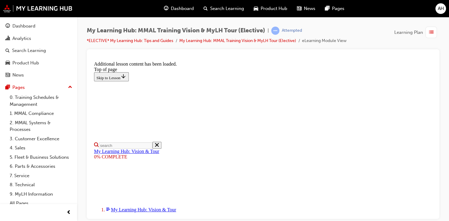
scroll to position [247, 0]
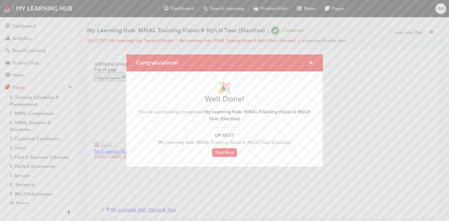
click at [313, 61] on span "cross-icon" at bounding box center [311, 62] width 5 height 5
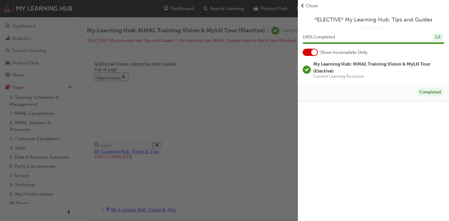
click at [259, 78] on div "button" at bounding box center [149, 110] width 298 height 221
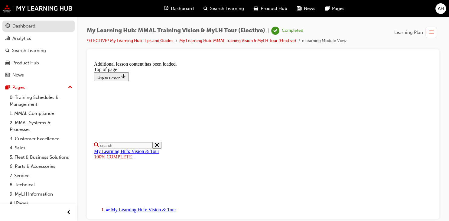
click at [30, 26] on div "Dashboard" at bounding box center [23, 26] width 23 height 7
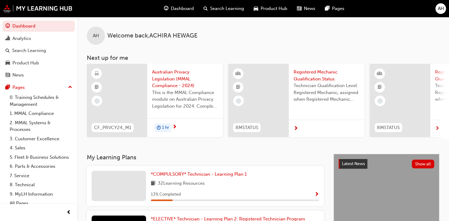
click at [317, 193] on span "Show Progress" at bounding box center [317, 194] width 5 height 5
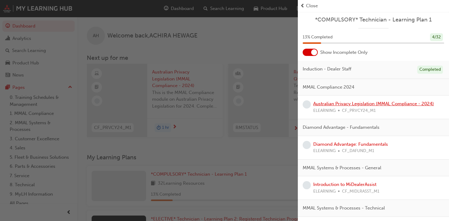
click at [356, 103] on link "Australian Privacy Legislation (MMAL Compliance - 2024)" at bounding box center [373, 103] width 121 height 5
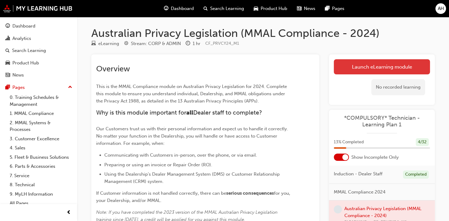
click at [356, 69] on link "Launch eLearning module" at bounding box center [382, 66] width 96 height 15
